Goal: Communication & Community: Answer question/provide support

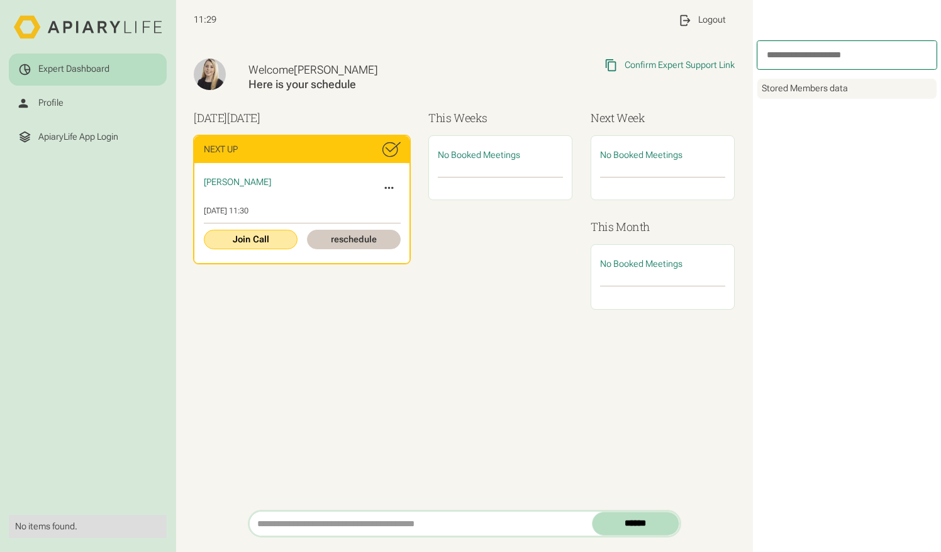
click at [266, 235] on link "Join Call" at bounding box center [251, 239] width 94 height 19
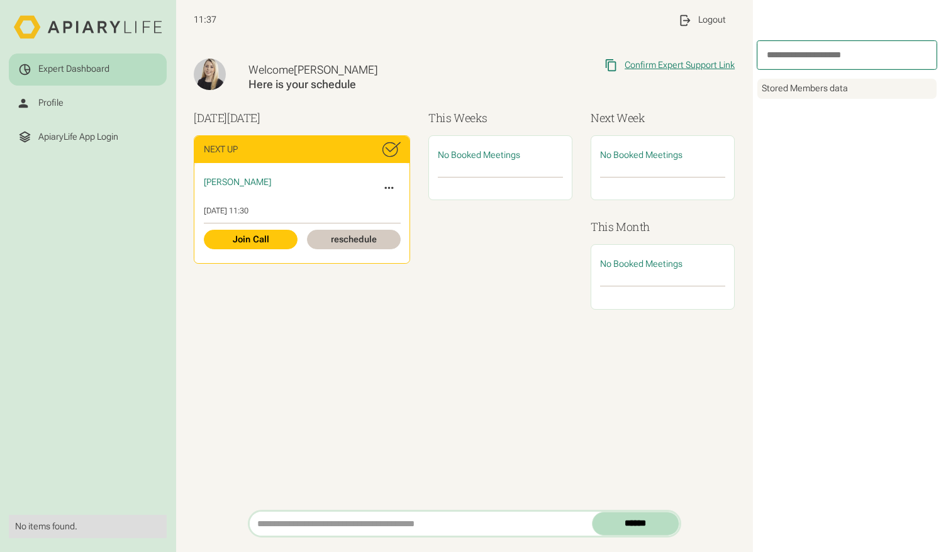
click at [691, 60] on div "Confirm Expert Support Link" at bounding box center [680, 65] width 110 height 11
